Goal: Information Seeking & Learning: Learn about a topic

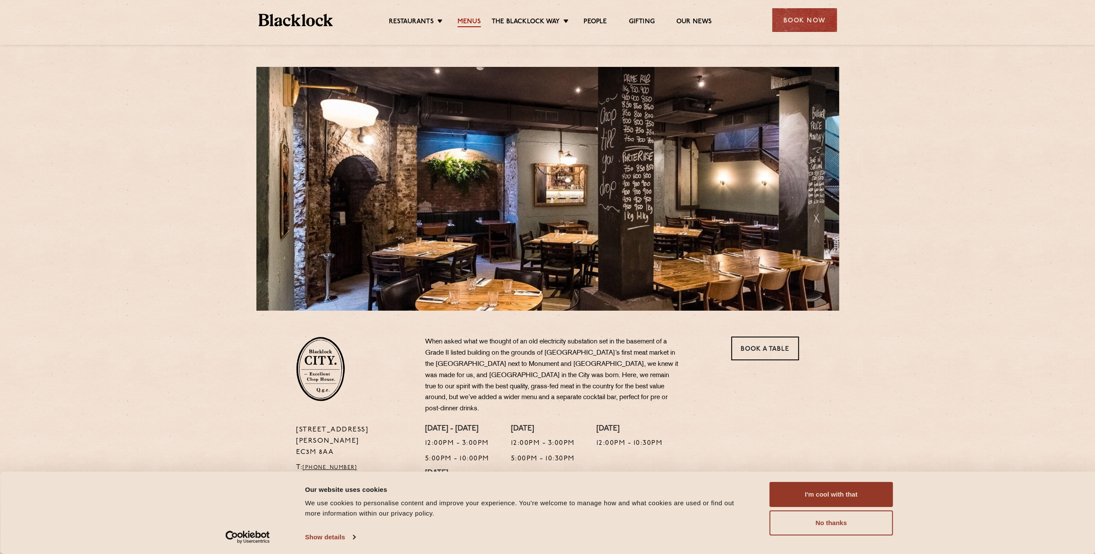
click at [468, 20] on link "Menus" at bounding box center [469, 22] width 23 height 9
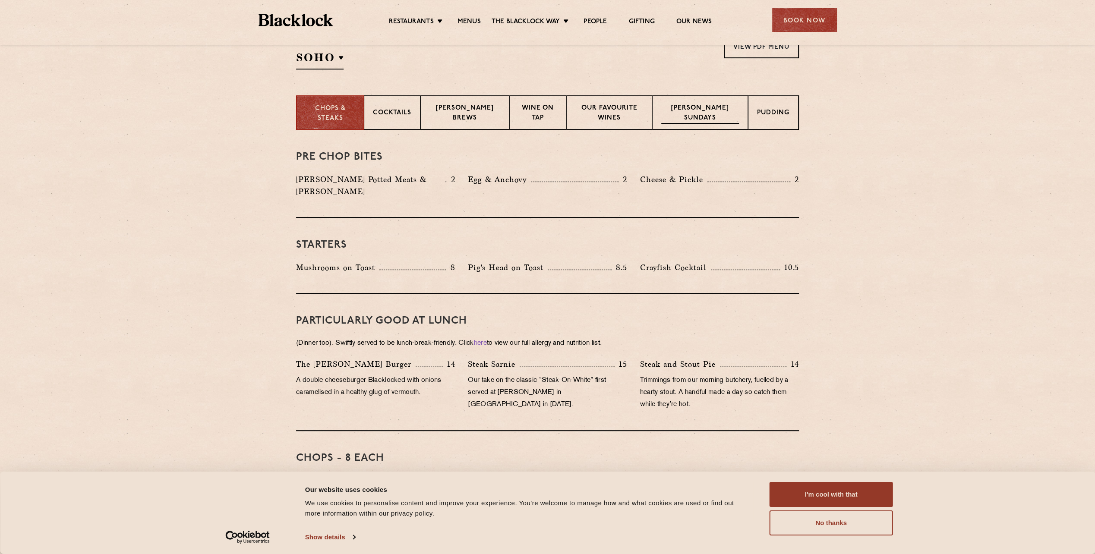
scroll to position [316, 0]
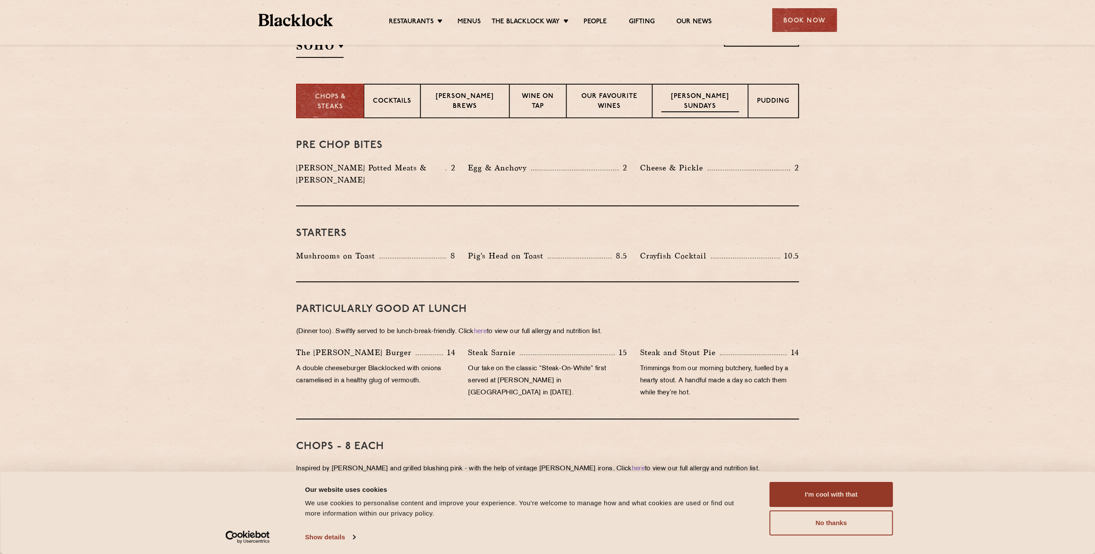
click at [693, 105] on p "[PERSON_NAME] Sundays" at bounding box center [700, 102] width 78 height 20
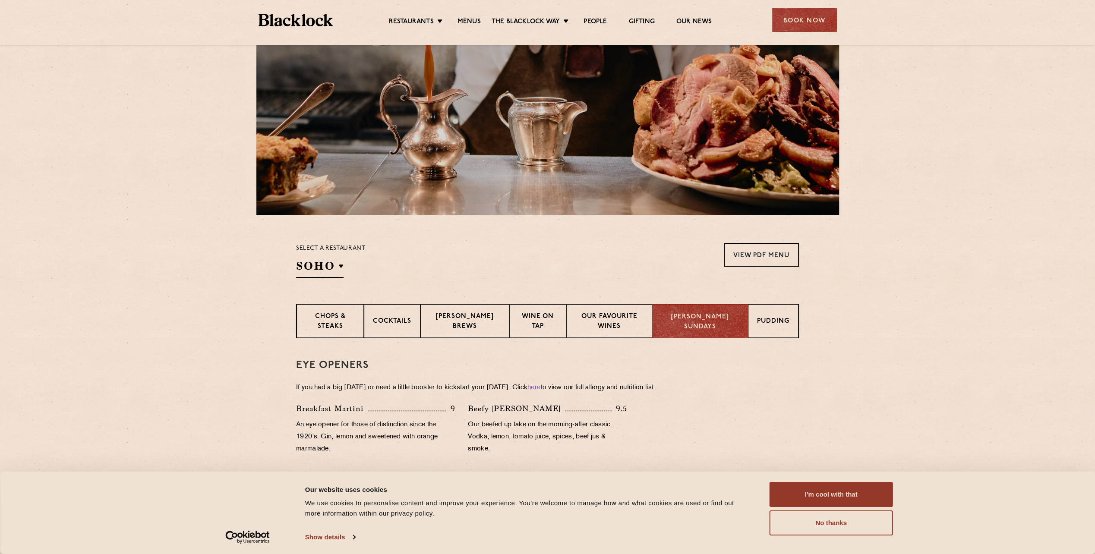
scroll to position [0, 0]
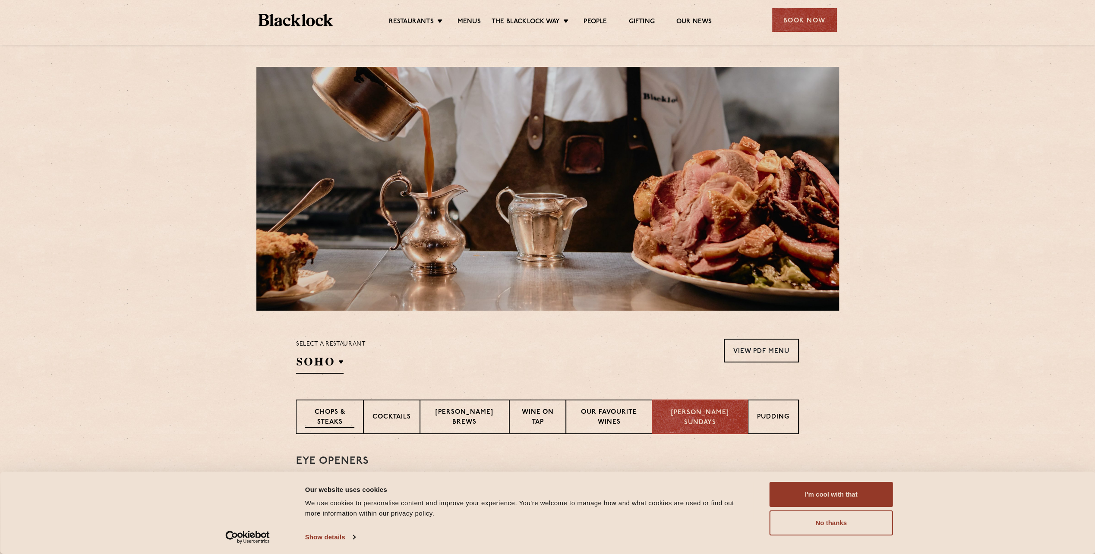
click at [345, 409] on p "Chops & Steaks" at bounding box center [329, 418] width 49 height 20
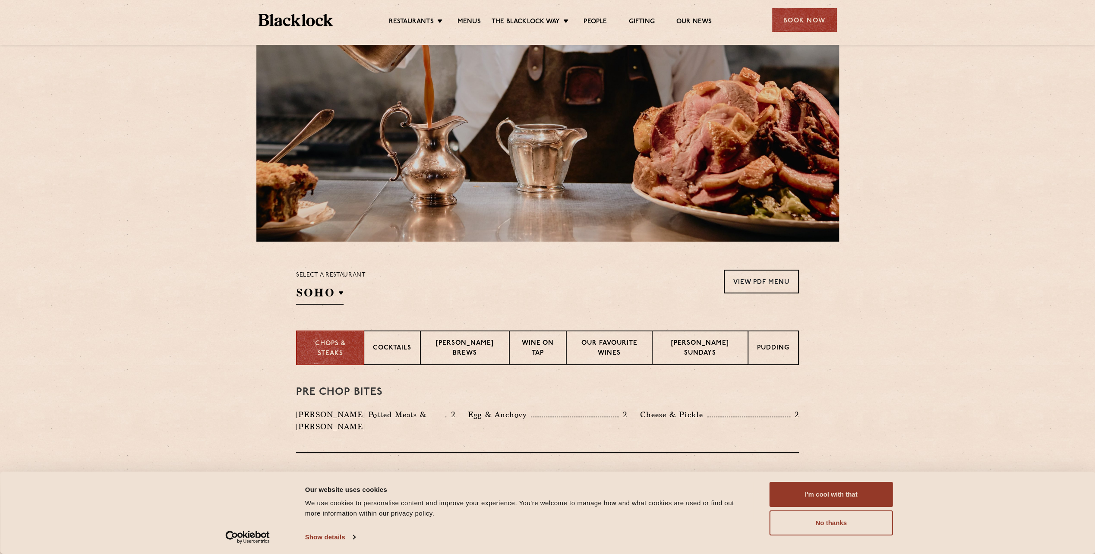
scroll to position [70, 0]
click at [783, 353] on p "Pudding" at bounding box center [774, 348] width 32 height 11
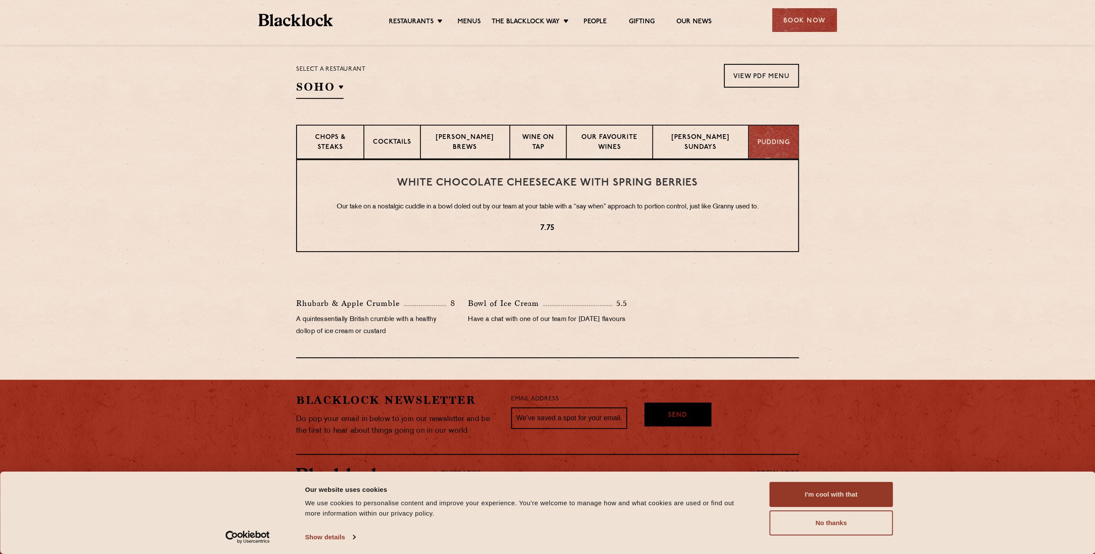
scroll to position [288, 0]
